Goal: Task Accomplishment & Management: Manage account settings

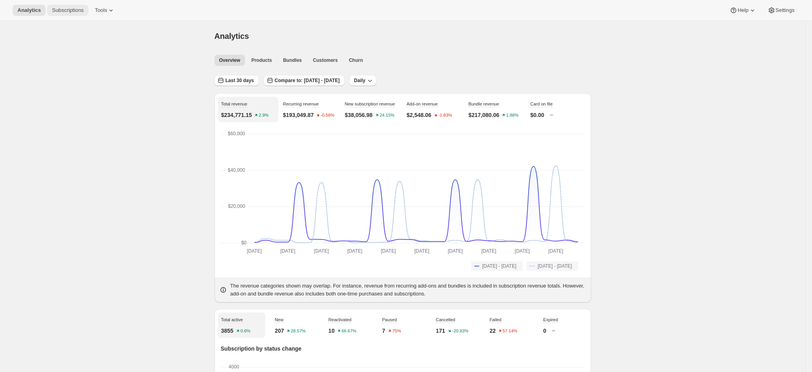
click at [59, 12] on span "Subscriptions" at bounding box center [68, 10] width 32 height 6
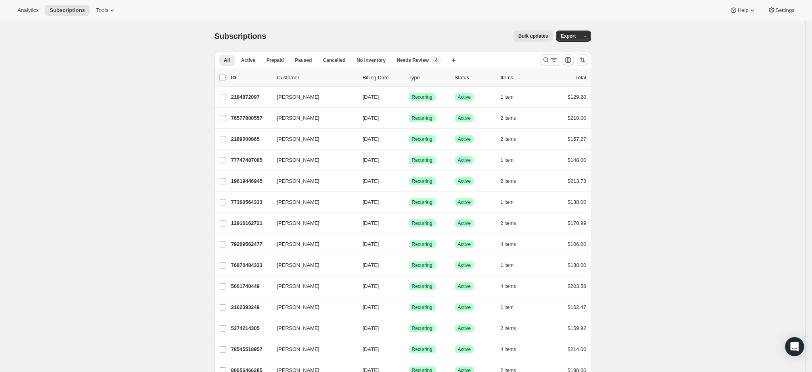
click at [550, 62] on icon "Search and filter results" at bounding box center [546, 60] width 8 height 8
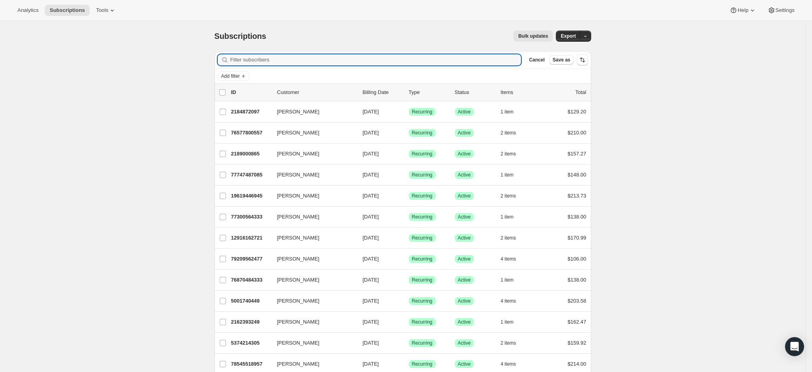
paste input "[EMAIL_ADDRESS][DOMAIN_NAME]"
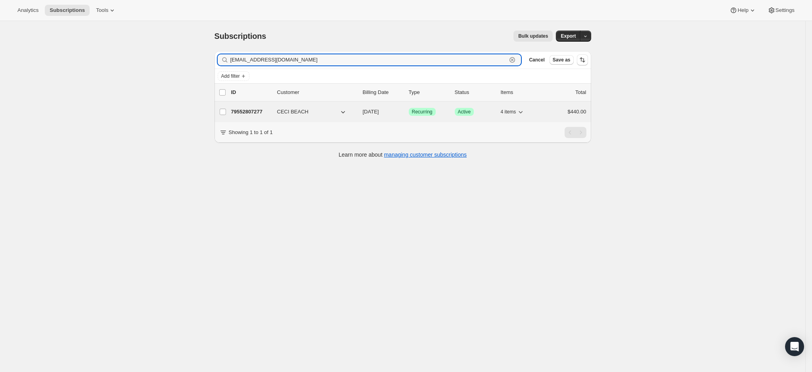
type input "[EMAIL_ADDRESS][DOMAIN_NAME]"
click at [260, 111] on p "79552807277" at bounding box center [251, 112] width 40 height 8
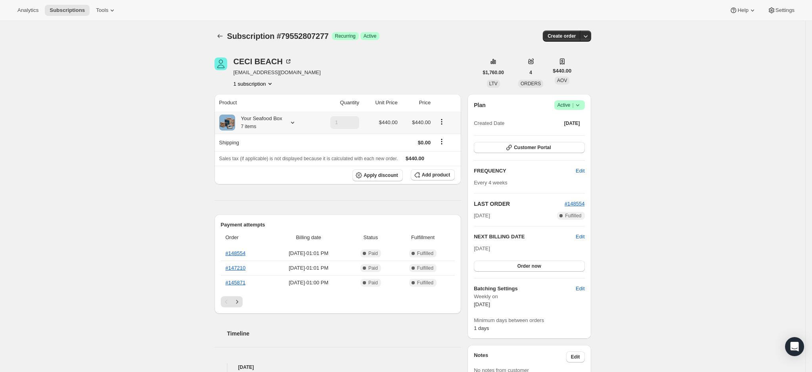
click at [293, 121] on icon at bounding box center [293, 123] width 8 height 8
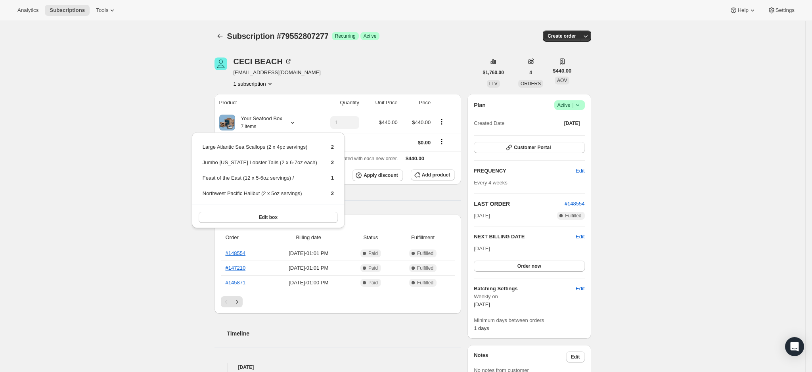
click at [582, 105] on icon at bounding box center [578, 105] width 8 height 8
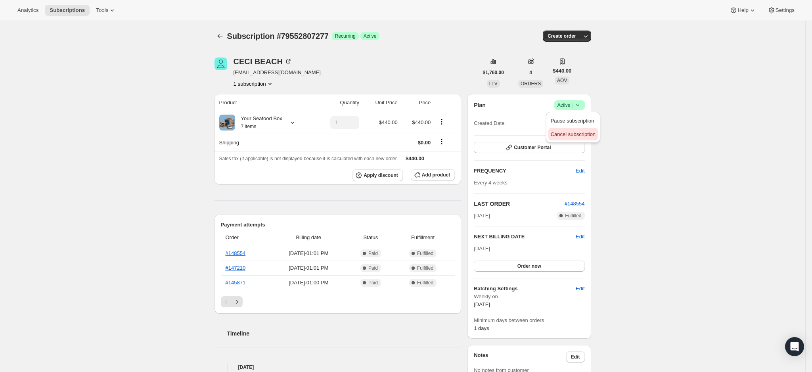
click at [576, 132] on span "Cancel subscription" at bounding box center [573, 134] width 45 height 6
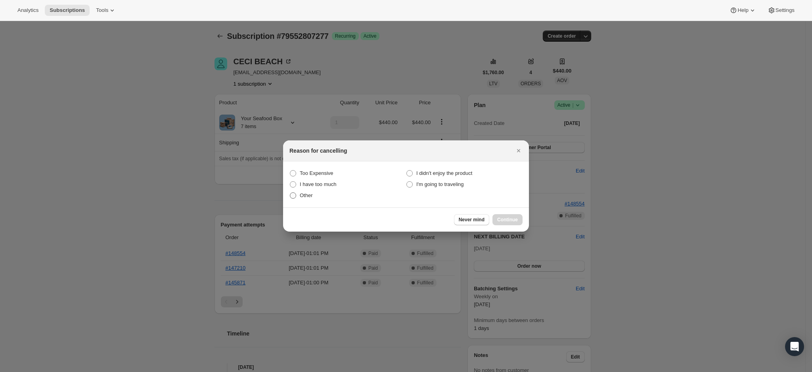
click at [297, 195] on label "Other" at bounding box center [347, 195] width 117 height 11
click at [290, 193] on input "Other" at bounding box center [290, 192] width 0 height 0
radio input "true"
click at [506, 221] on span "Continue" at bounding box center [507, 219] width 21 height 6
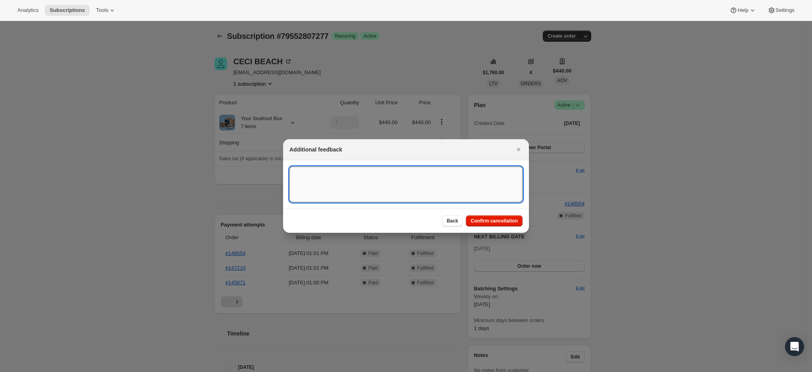
click at [412, 184] on textarea ":rei:" at bounding box center [405, 184] width 233 height 36
type textarea "duplicate"
click at [494, 222] on span "Confirm cancellation" at bounding box center [494, 221] width 47 height 6
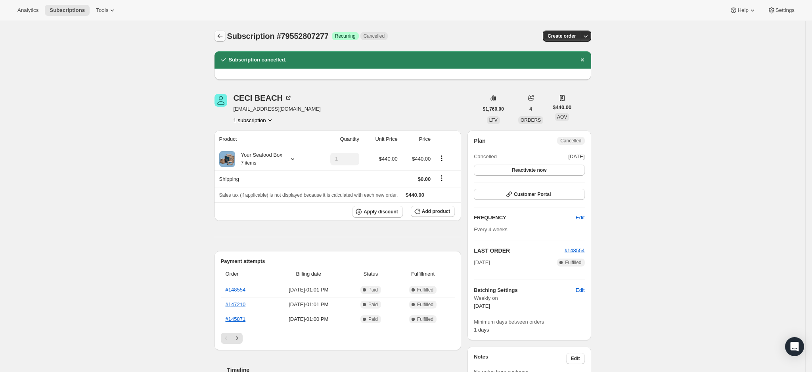
click at [220, 39] on icon "Subscriptions" at bounding box center [220, 36] width 8 height 8
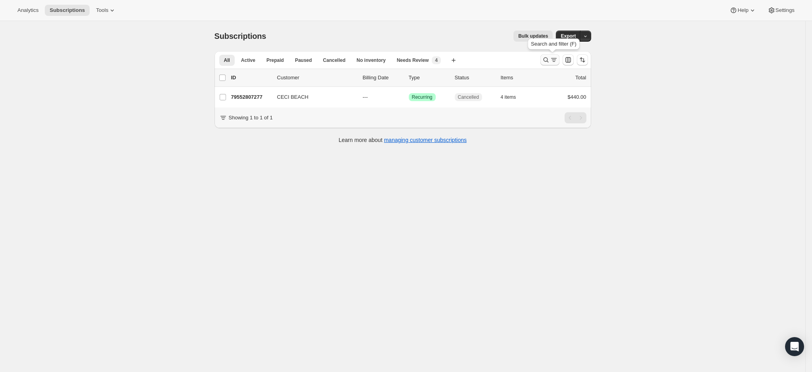
click at [546, 58] on icon "Search and filter results" at bounding box center [546, 60] width 8 height 8
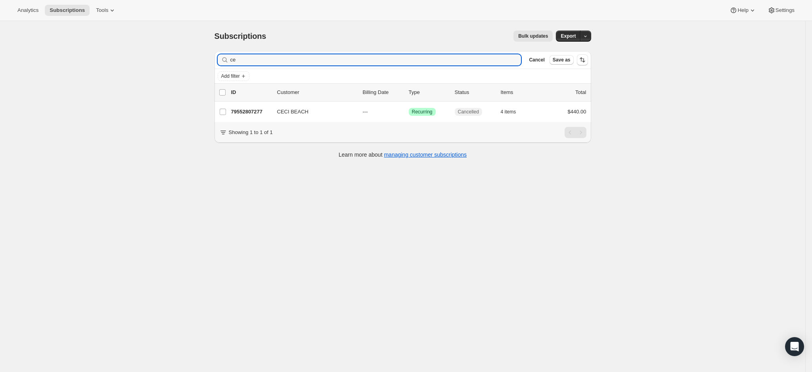
type input "c"
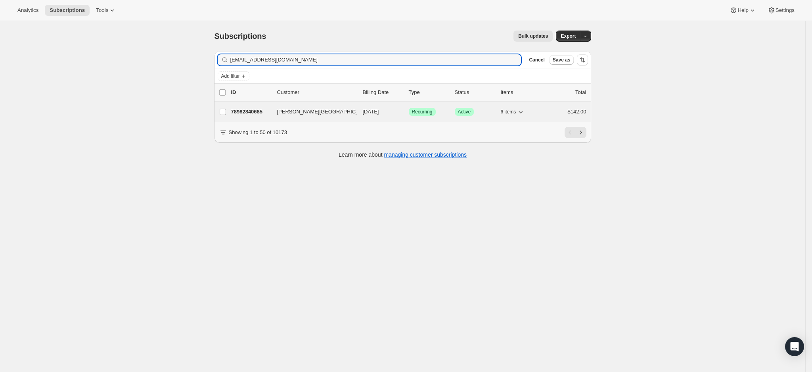
type input "[EMAIL_ADDRESS][DOMAIN_NAME]"
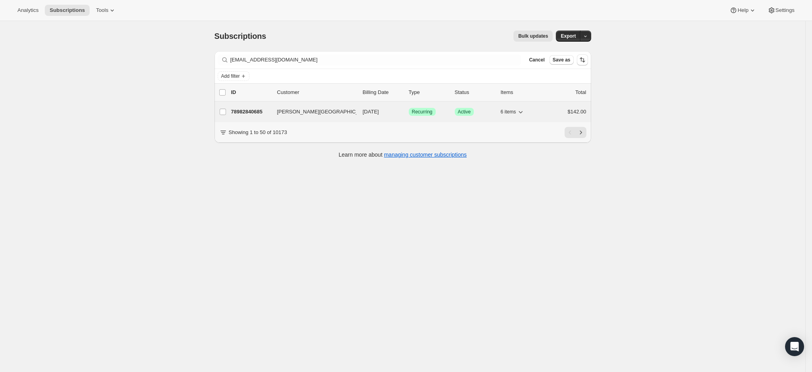
click at [250, 111] on p "78982840685" at bounding box center [251, 112] width 40 height 8
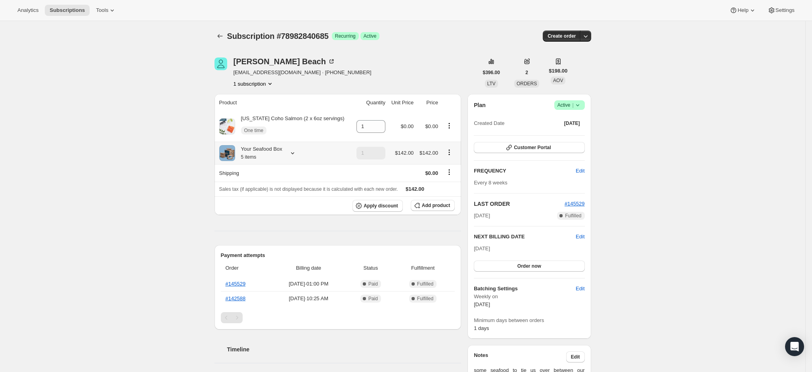
click at [282, 152] on div "Your Seafood Box 5 items" at bounding box center [258, 153] width 47 height 16
